Goal: Transaction & Acquisition: Download file/media

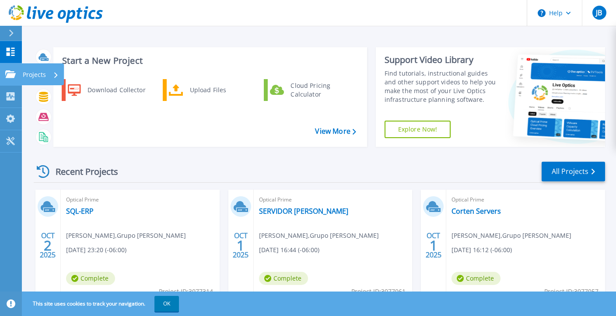
click at [34, 75] on p "Projects" at bounding box center [34, 74] width 23 height 23
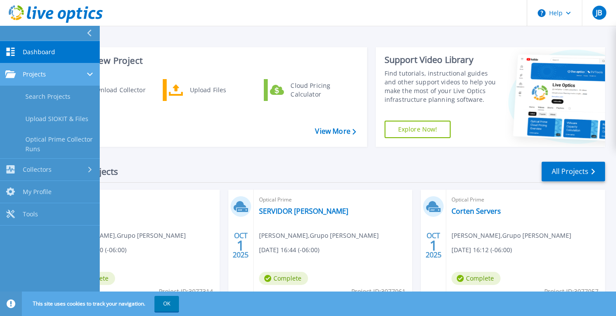
click at [54, 73] on div "Projects" at bounding box center [49, 74] width 89 height 8
click at [27, 74] on span "Projects" at bounding box center [34, 74] width 23 height 8
click at [27, 73] on span "Projects" at bounding box center [34, 74] width 23 height 8
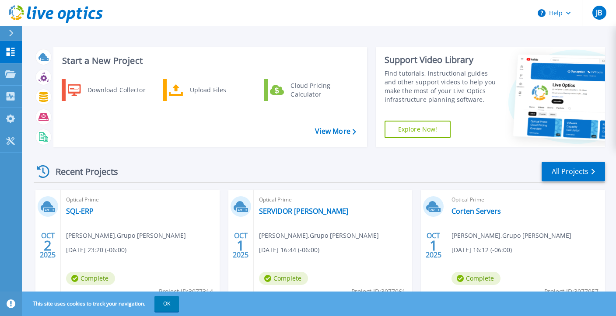
click at [236, 35] on div "Start a New Project Download Collector Upload Files Cloud Pricing Calculator Vi…" at bounding box center [319, 163] width 594 height 327
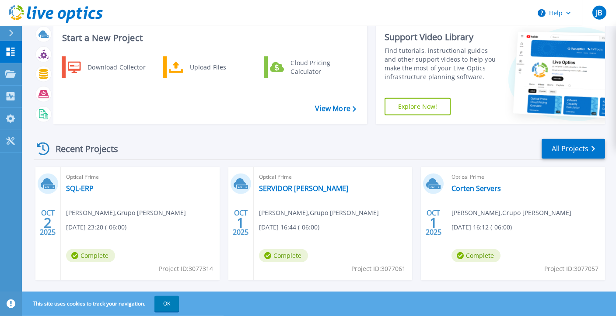
scroll to position [37, 0]
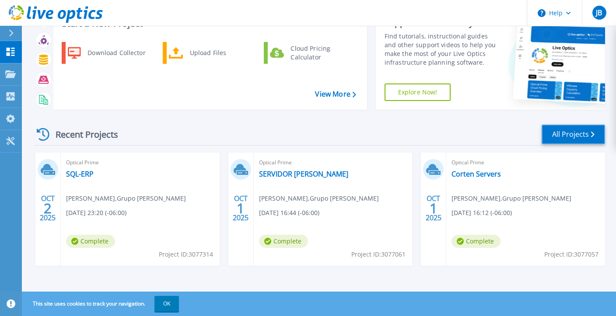
click at [578, 131] on link "All Projects" at bounding box center [572, 135] width 63 height 20
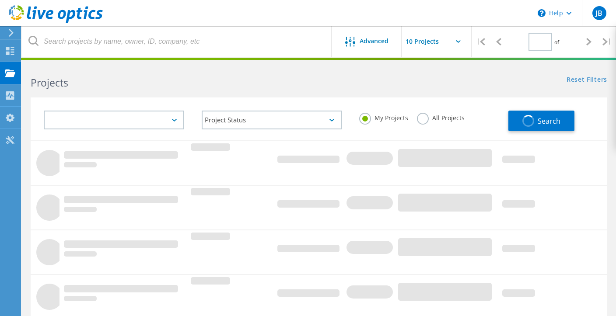
type input "1"
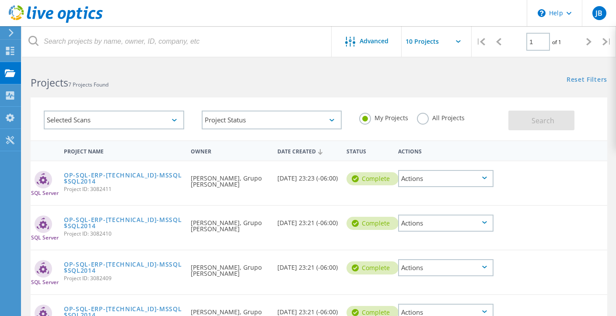
click at [174, 116] on div "Selected Scans" at bounding box center [114, 120] width 140 height 19
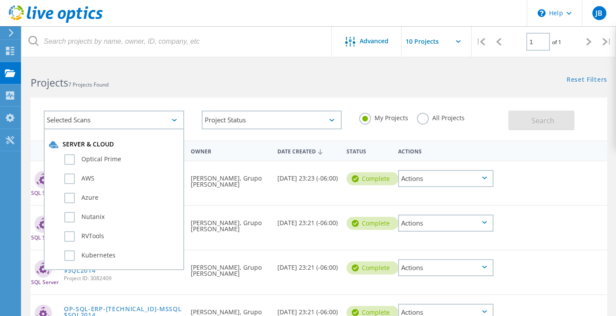
click at [174, 116] on div "Selected Scans" at bounding box center [114, 120] width 140 height 19
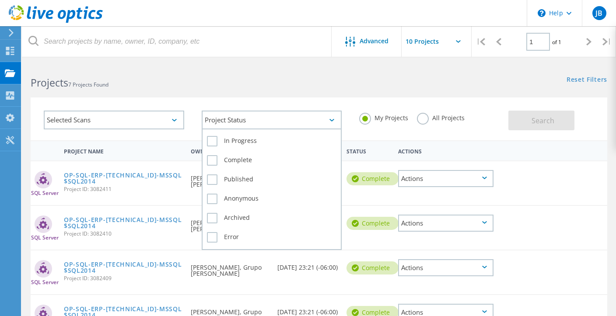
click at [259, 119] on div "Project Status" at bounding box center [272, 120] width 140 height 19
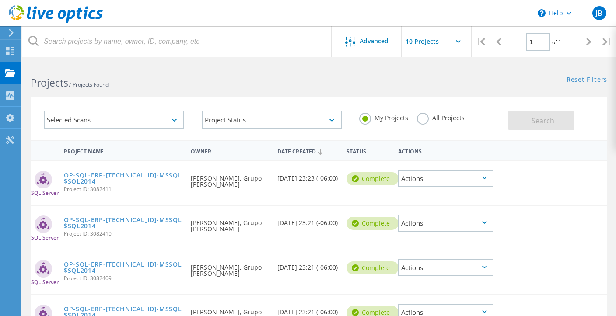
click at [582, 160] on div "SQL Server OP-SQL-ERP-192.168.0.42-MSSQL$SQL2014 Project ID: 3082411 Requested …" at bounding box center [319, 182] width 576 height 45
click at [8, 97] on use at bounding box center [10, 95] width 8 height 8
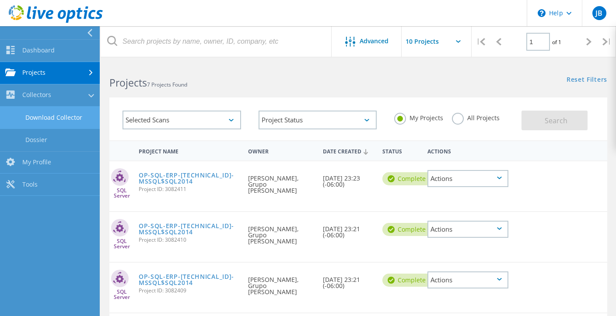
click at [46, 116] on link "Download Collector" at bounding box center [50, 118] width 100 height 22
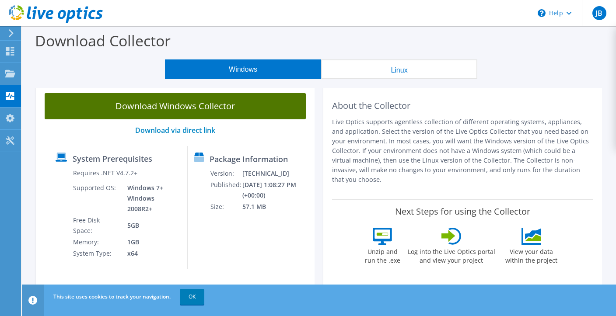
click at [209, 109] on link "Download Windows Collector" at bounding box center [175, 106] width 261 height 26
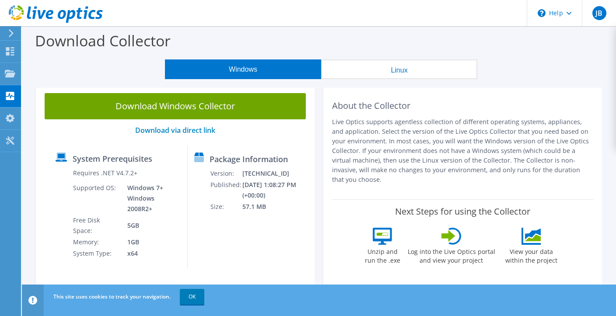
click at [75, 72] on div "Windows Linux" at bounding box center [321, 69] width 581 height 20
click at [7, 52] on use at bounding box center [10, 51] width 8 height 8
